Goal: Information Seeking & Learning: Check status

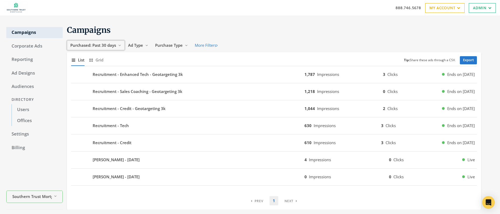
click at [105, 44] on span "Purchased: Past 30 days" at bounding box center [93, 44] width 46 height 5
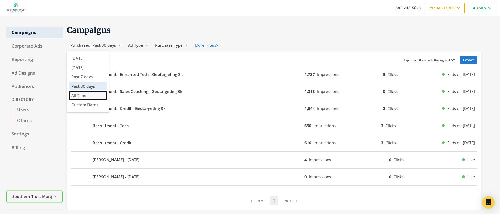
click at [79, 95] on span "All Time" at bounding box center [78, 95] width 15 height 5
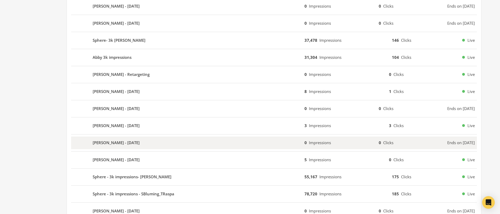
scroll to position [256, 0]
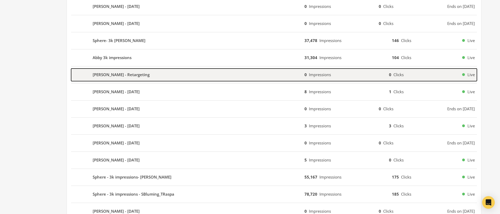
click at [130, 75] on b "Wendy Lewis - Retargeting" at bounding box center [121, 75] width 57 height 6
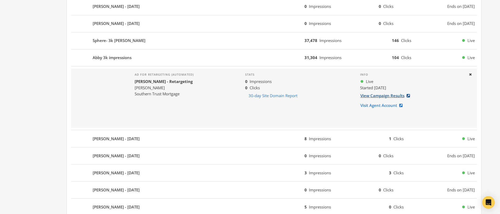
click at [379, 95] on link "View Campaign Results" at bounding box center [386, 96] width 53 height 10
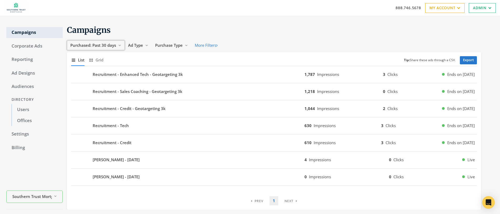
click at [108, 45] on span "Purchased: Past 30 days" at bounding box center [93, 44] width 46 height 5
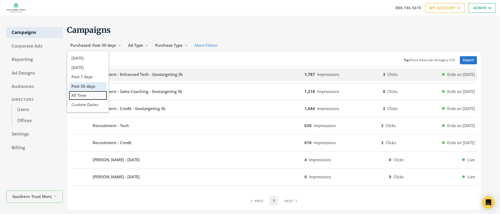
click at [86, 97] on span "All Time" at bounding box center [78, 95] width 15 height 5
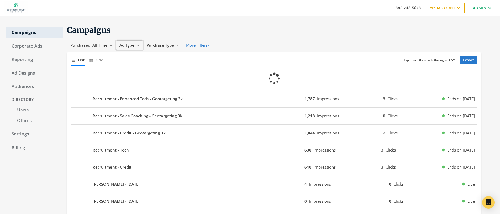
click at [132, 46] on span "Ad Type" at bounding box center [126, 44] width 15 height 5
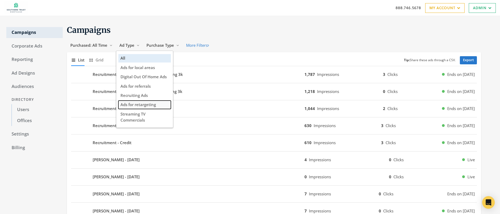
click at [140, 104] on span "Ads for retargeting" at bounding box center [137, 104] width 35 height 5
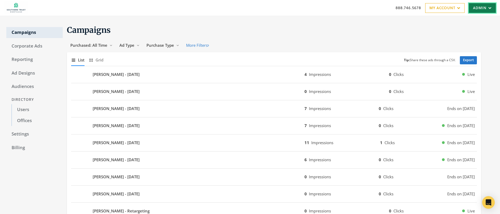
click at [474, 6] on link "Admin" at bounding box center [482, 8] width 27 height 10
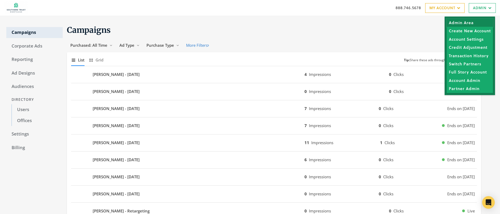
click at [464, 22] on link "Admin Area" at bounding box center [469, 23] width 46 height 8
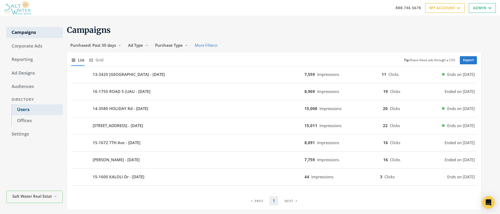
click at [31, 108] on link "Users" at bounding box center [37, 109] width 51 height 11
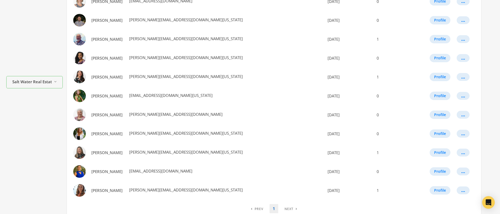
scroll to position [168, 0]
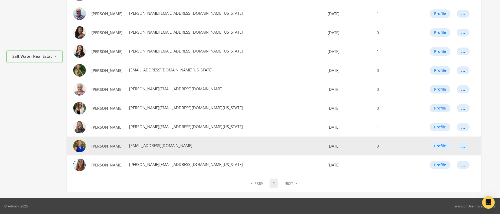
click at [100, 146] on span "Sunita Przewlocki" at bounding box center [106, 145] width 31 height 5
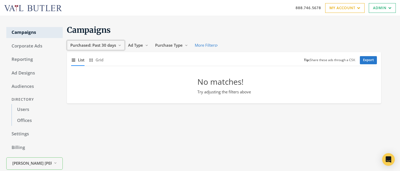
click at [105, 46] on span "Purchased: Past 30 days" at bounding box center [93, 44] width 46 height 5
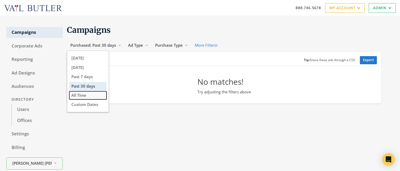
click at [84, 94] on span "All Time" at bounding box center [78, 95] width 15 height 5
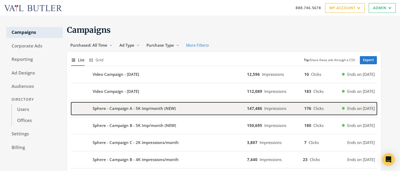
click at [121, 108] on b "Sphere - Campaign A - 5K imp/month (NEW)" at bounding box center [134, 108] width 83 height 6
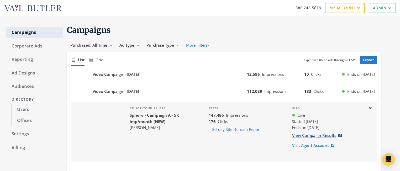
click at [311, 137] on link "View Campaign Results" at bounding box center [318, 136] width 53 height 10
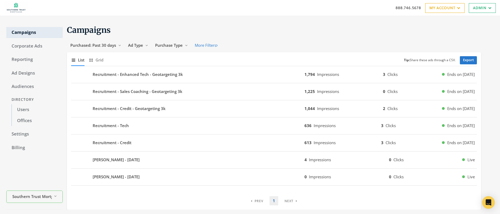
scroll to position [1, 0]
click at [22, 109] on link "Users" at bounding box center [37, 108] width 51 height 11
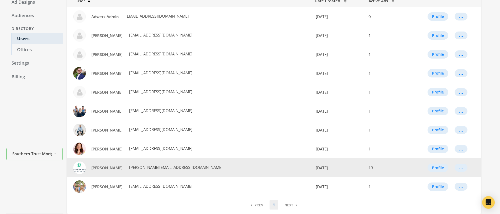
scroll to position [93, 0]
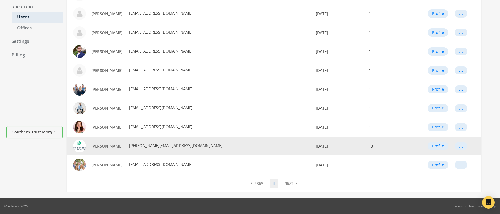
click at [102, 147] on span "[PERSON_NAME]" at bounding box center [106, 145] width 31 height 5
